Goal: Find specific page/section: Find specific page/section

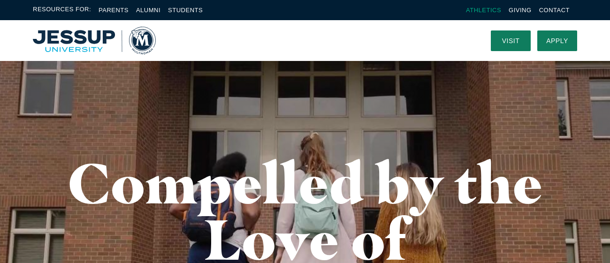
click at [485, 10] on link "Athletics" at bounding box center [483, 10] width 35 height 7
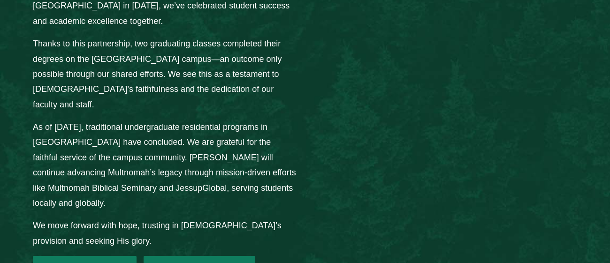
scroll to position [1352, 0]
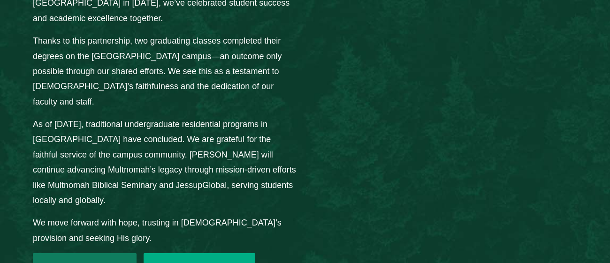
click at [175, 253] on link "2025 Student Options" at bounding box center [200, 267] width 112 height 28
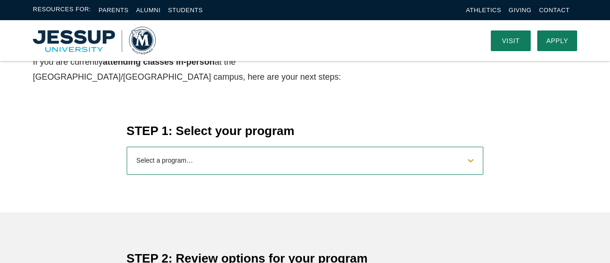
scroll to position [341, 0]
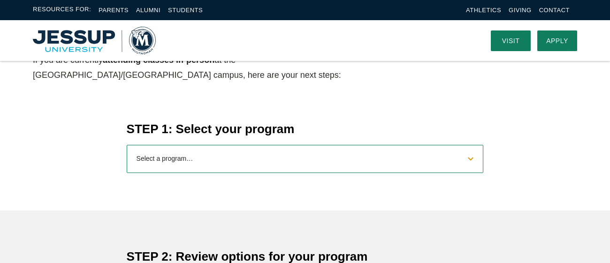
click at [191, 149] on select "Select a program… BS [DEMOGRAPHIC_DATA] and Theology BS Biology BS Business Adm…" at bounding box center [305, 159] width 357 height 28
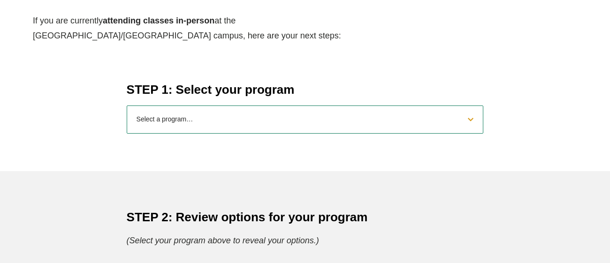
scroll to position [382, 0]
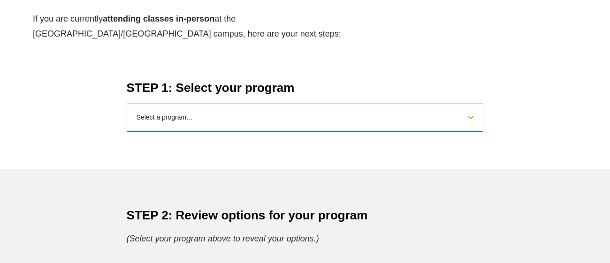
click at [175, 125] on select "Select a program… BS [DEMOGRAPHIC_DATA] and Theology BS Biology BS Business Adm…" at bounding box center [305, 118] width 357 height 28
click at [96, 126] on div "STEP 1: Select your program Select a program… BS [DEMOGRAPHIC_DATA] and Theolog…" at bounding box center [305, 105] width 600 height 53
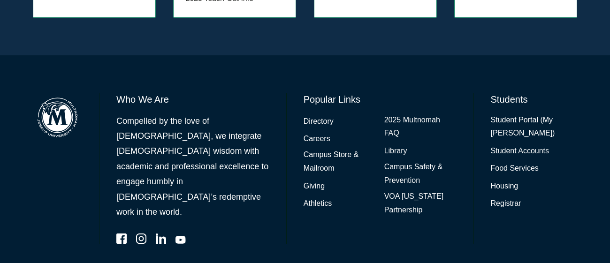
scroll to position [1244, 0]
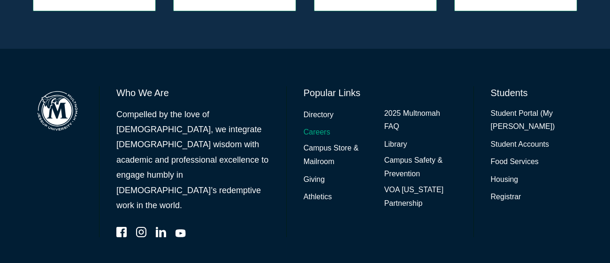
click at [321, 126] on link "Careers" at bounding box center [316, 133] width 27 height 14
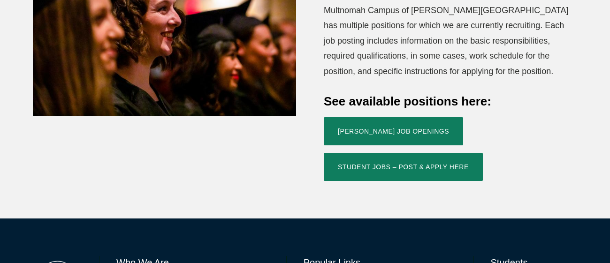
scroll to position [382, 0]
